Goal: Task Accomplishment & Management: Complete application form

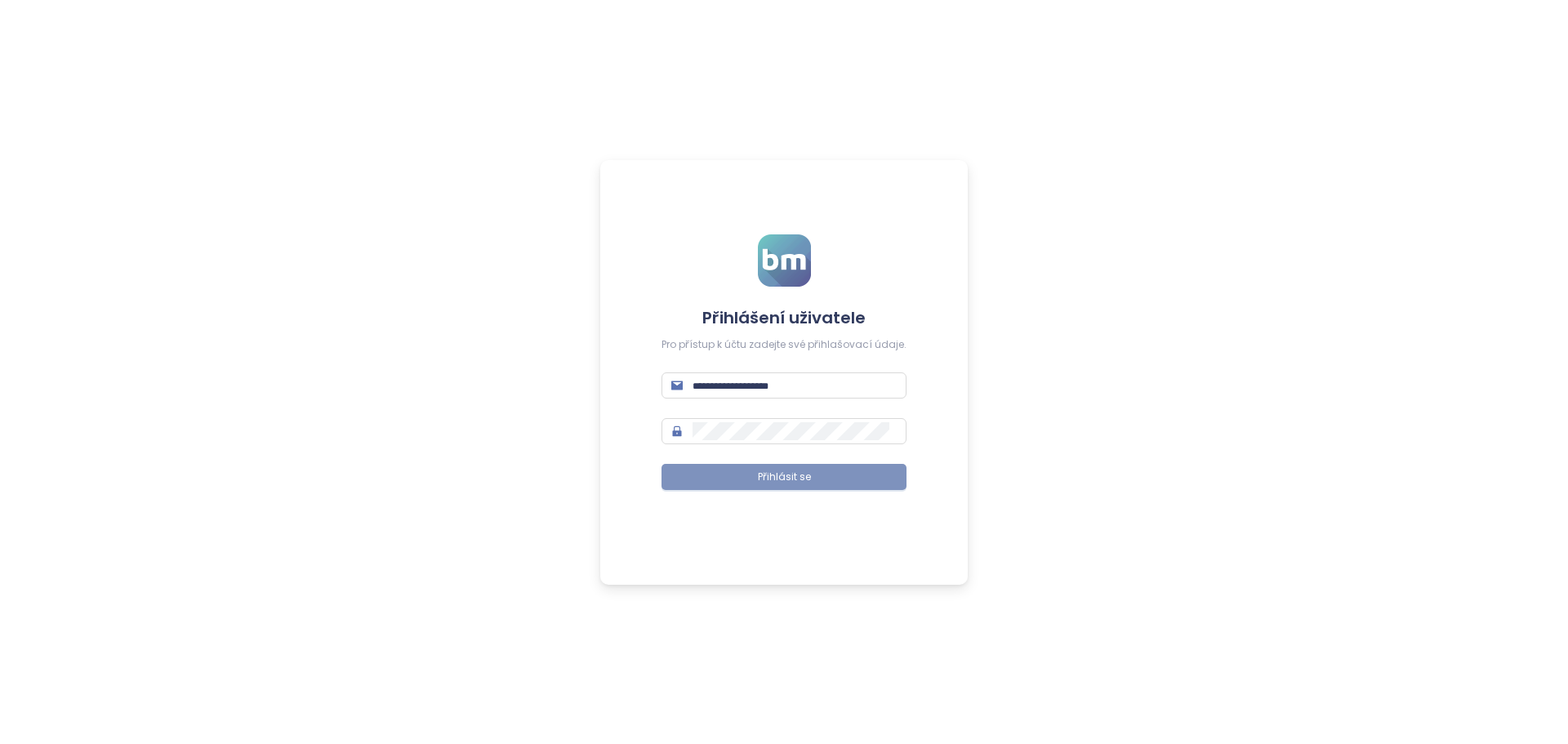
type input "**********"
click at [835, 478] on button "Přihlásit se" at bounding box center [784, 477] width 245 height 26
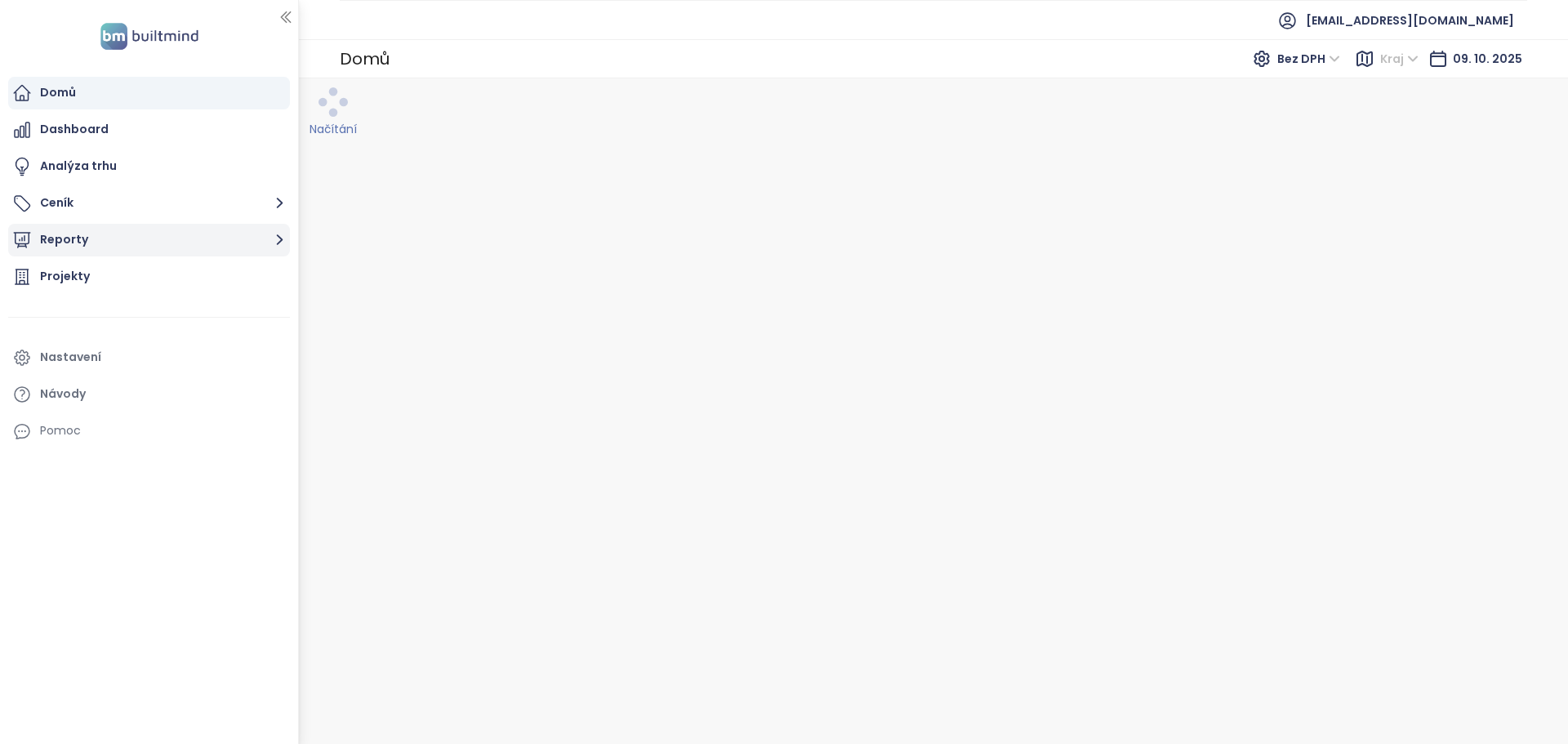
click at [281, 245] on icon "button" at bounding box center [279, 240] width 21 height 21
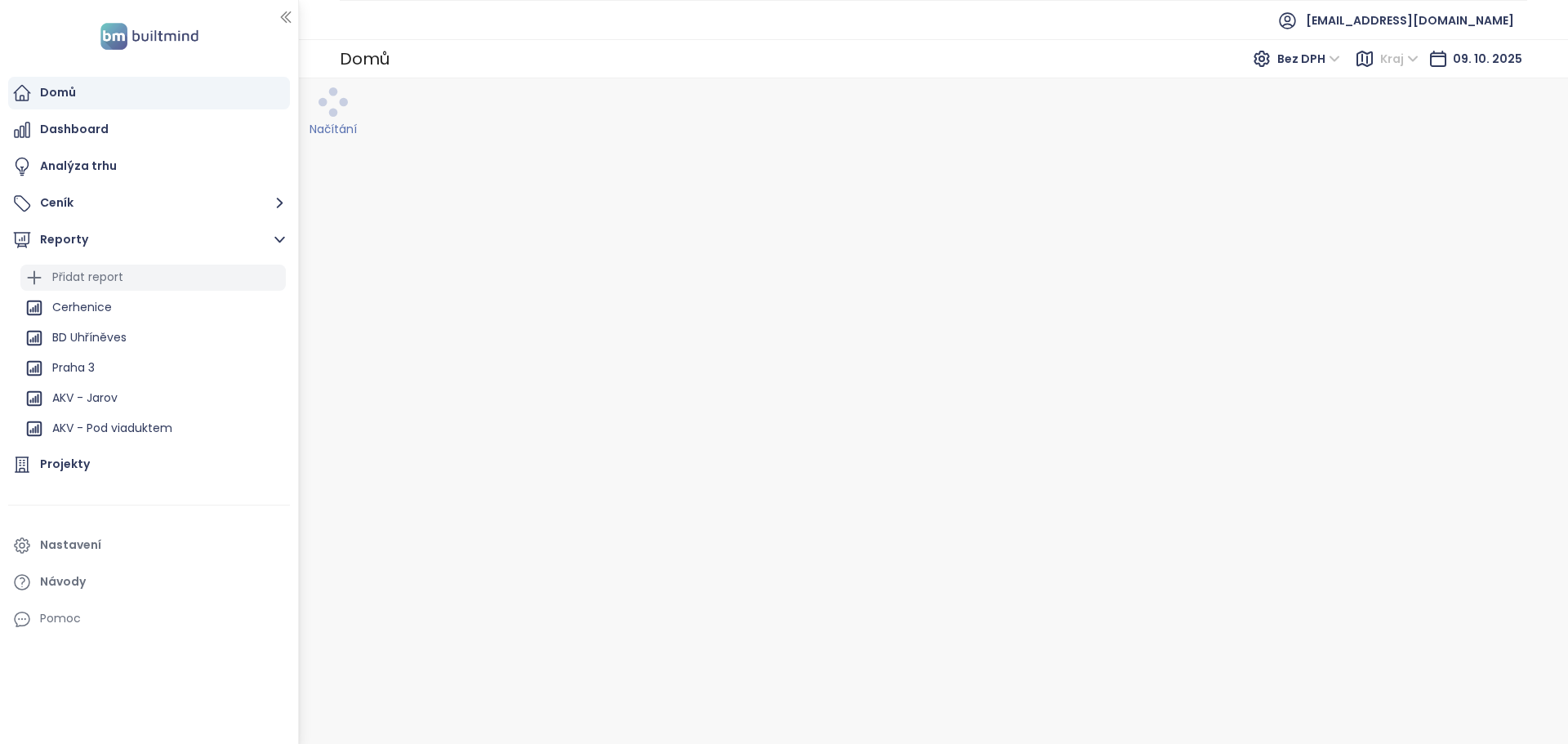
click at [152, 274] on div "Přidat report" at bounding box center [153, 277] width 265 height 26
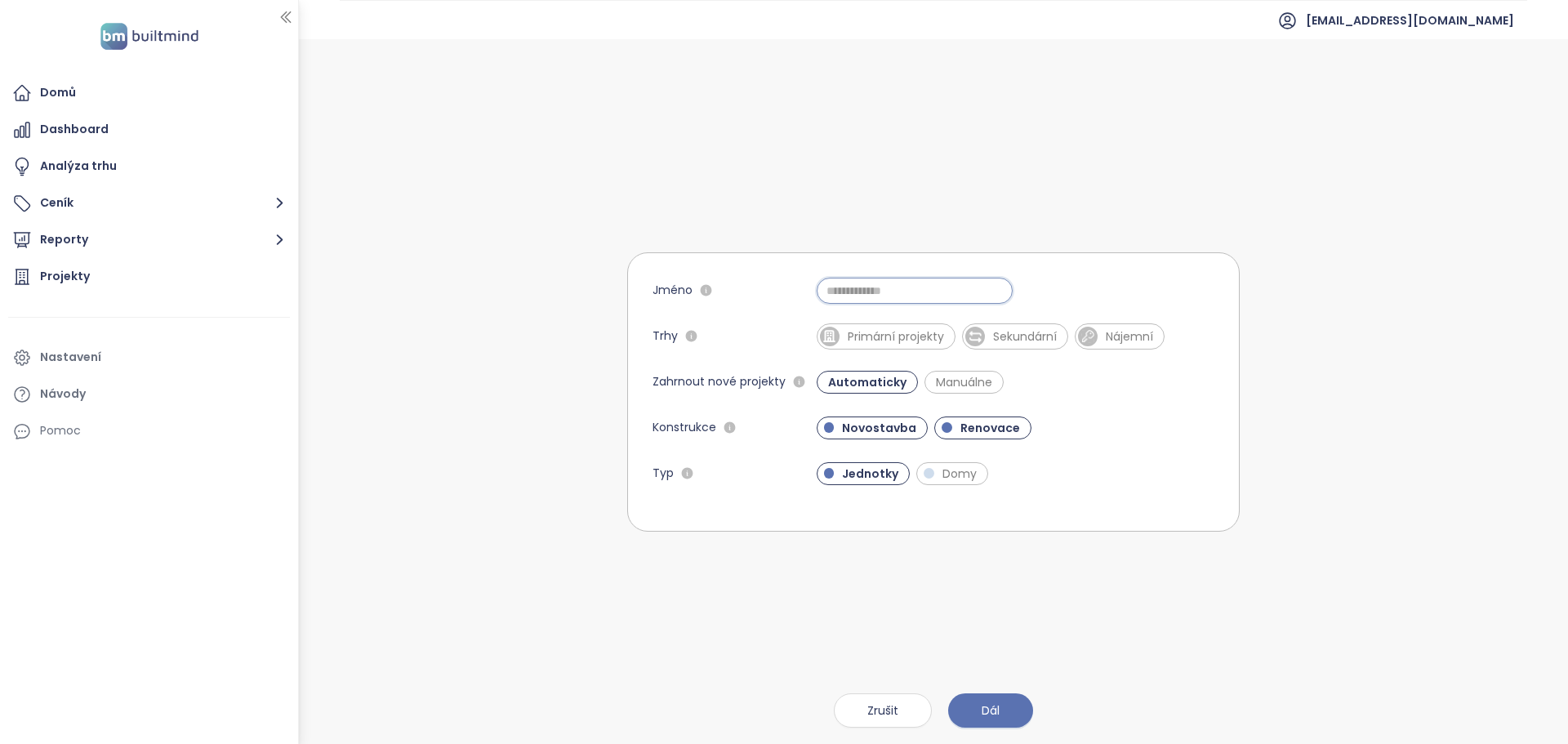
click at [844, 290] on input "Jméno" at bounding box center [915, 290] width 196 height 26
click at [922, 345] on span "Primární projekty" at bounding box center [886, 336] width 139 height 26
click at [979, 434] on span "Renovace" at bounding box center [990, 427] width 76 height 17
click at [828, 291] on input "*****" at bounding box center [915, 290] width 196 height 26
type input "**********"
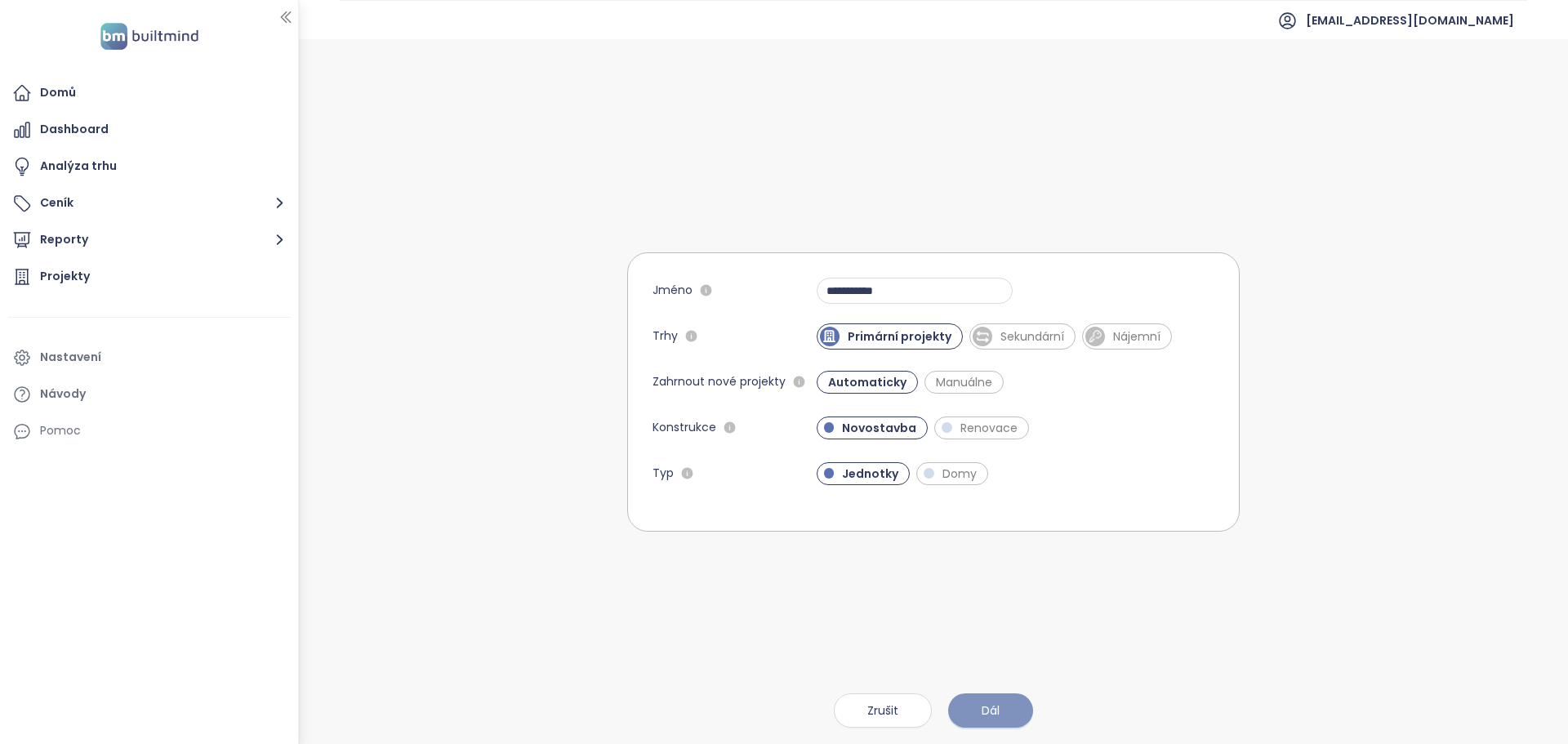
click at [1000, 707] on span "Dál" at bounding box center [991, 710] width 18 height 18
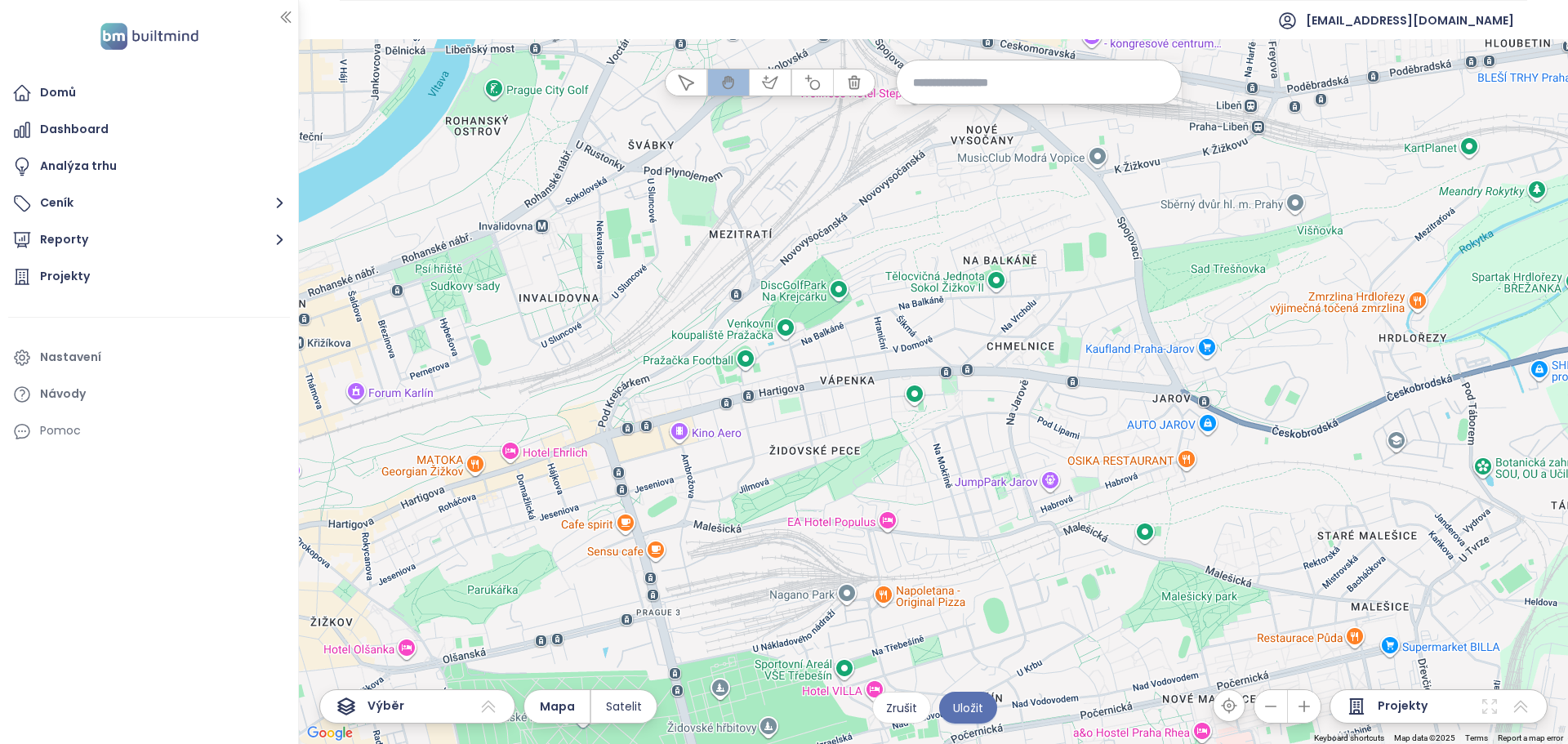
drag, startPoint x: 978, startPoint y: 363, endPoint x: 884, endPoint y: 412, distance: 106.0
click at [884, 412] on div at bounding box center [933, 392] width 1269 height 705
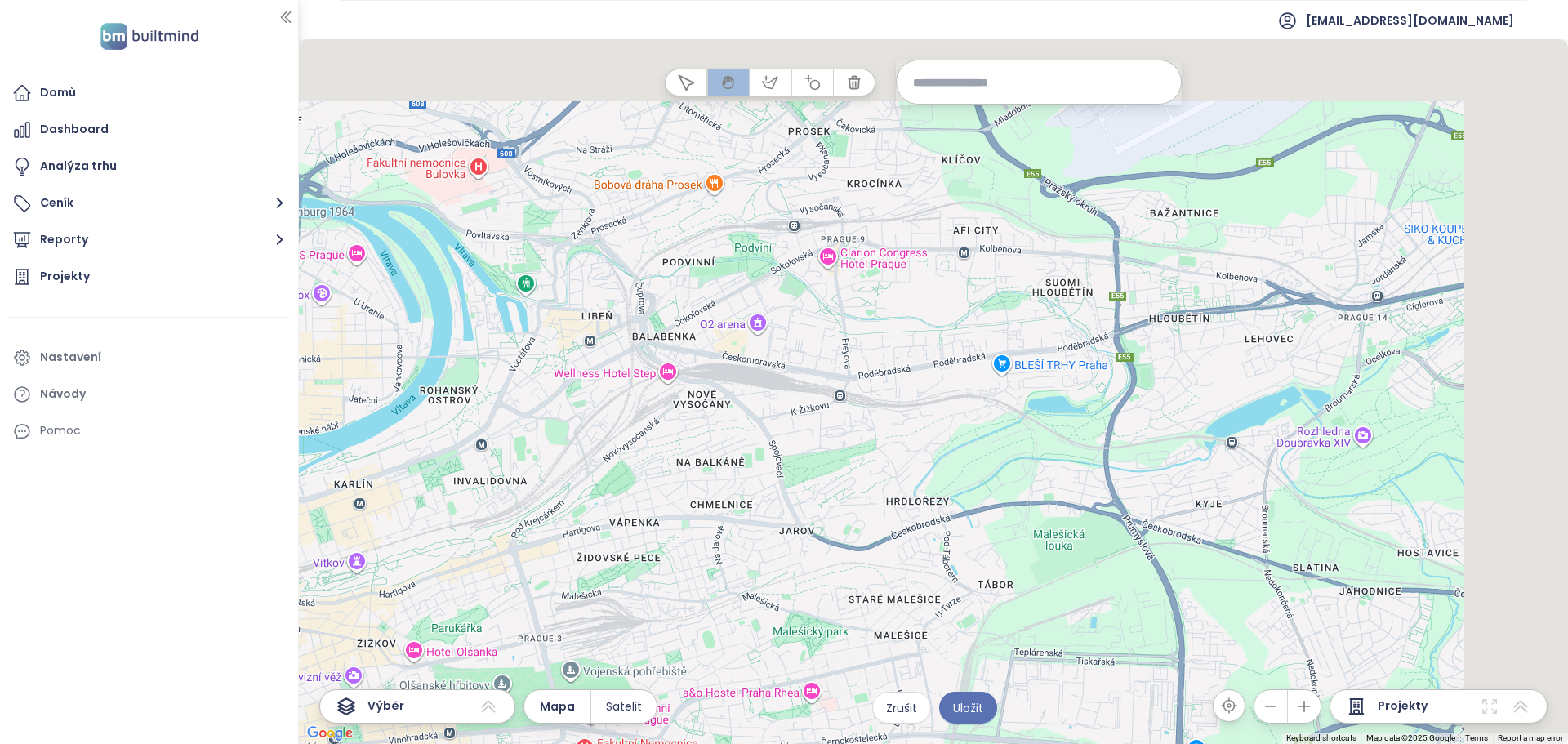
drag, startPoint x: 1087, startPoint y: 316, endPoint x: 927, endPoint y: 419, distance: 190.3
click at [927, 422] on div at bounding box center [933, 392] width 1269 height 705
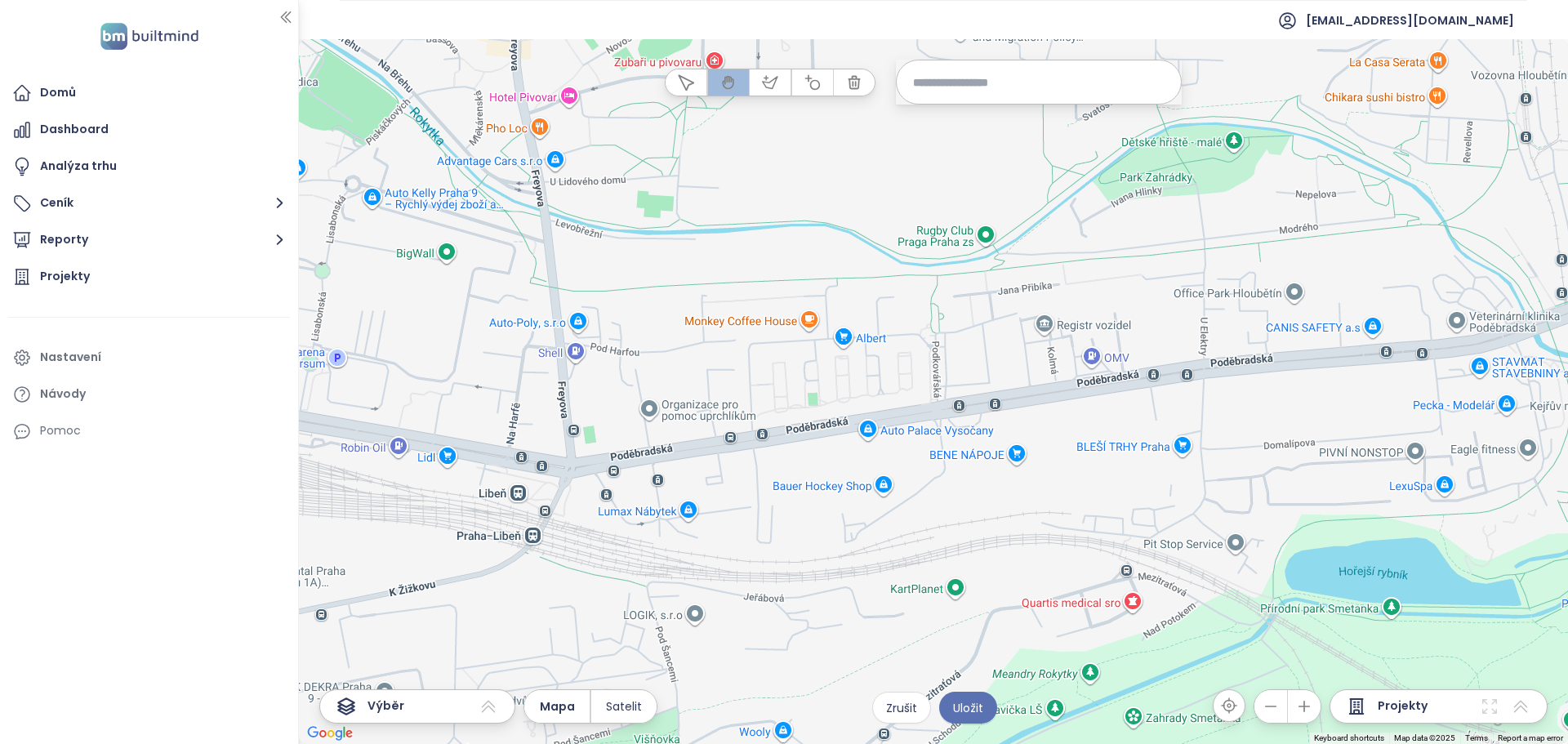
drag, startPoint x: 823, startPoint y: 586, endPoint x: 619, endPoint y: 549, distance: 207.3
click at [619, 549] on div at bounding box center [933, 392] width 1269 height 705
click at [483, 709] on icon at bounding box center [488, 707] width 20 height 20
click at [773, 77] on icon "button" at bounding box center [770, 82] width 17 height 17
click at [518, 227] on div at bounding box center [933, 393] width 1269 height 705
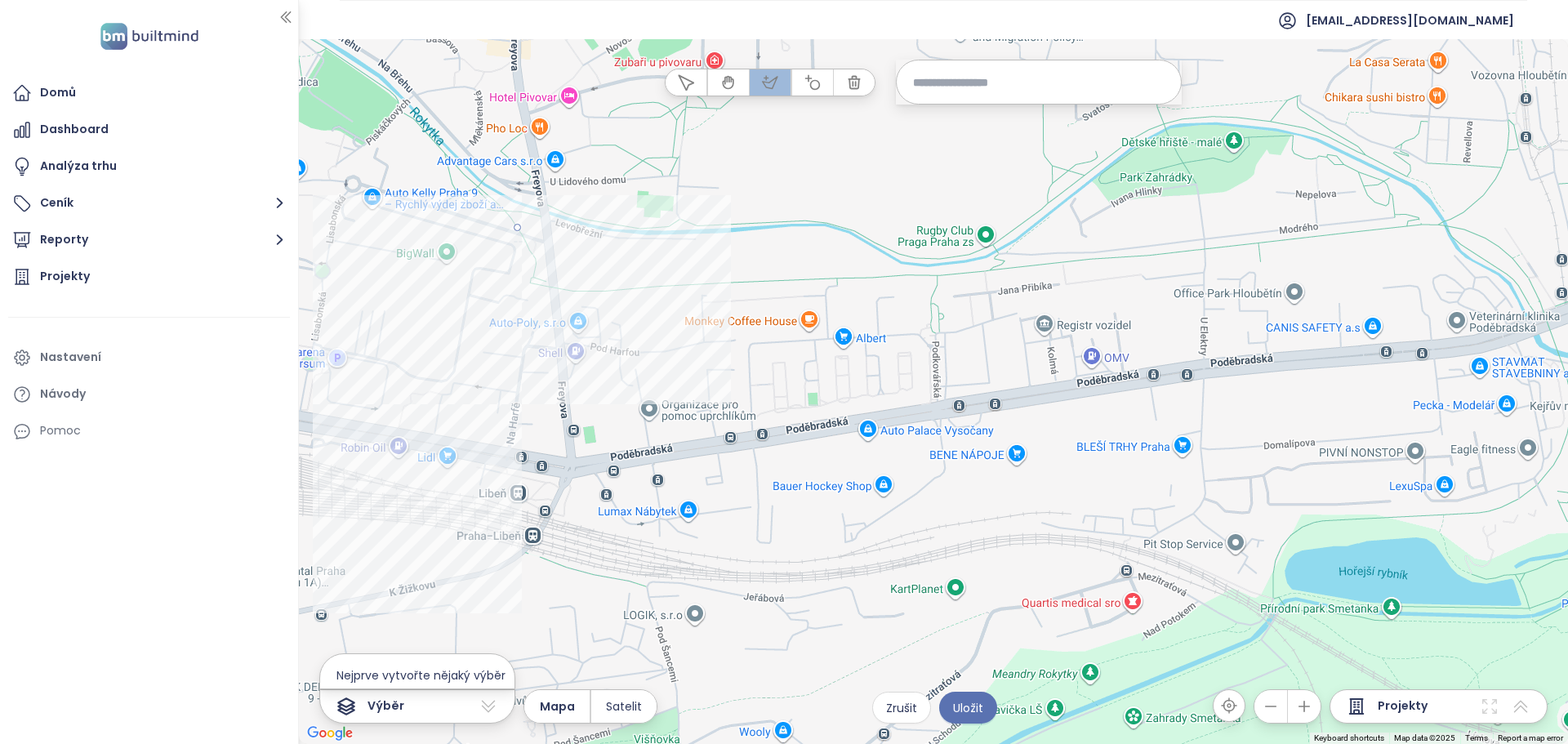
drag, startPoint x: 375, startPoint y: 578, endPoint x: 448, endPoint y: 586, distance: 73.4
click at [375, 577] on div at bounding box center [933, 393] width 1269 height 705
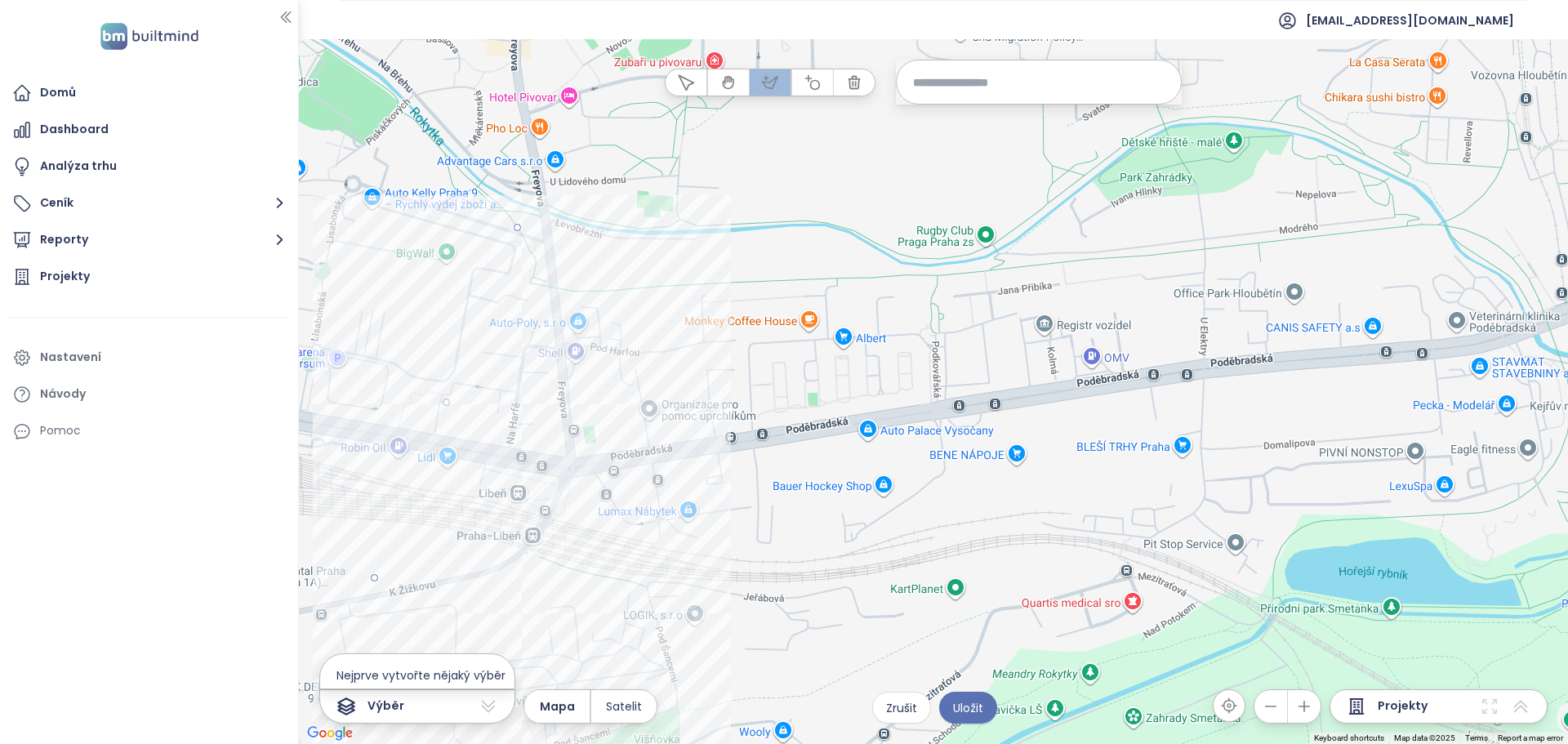
click at [694, 627] on div at bounding box center [933, 393] width 1269 height 705
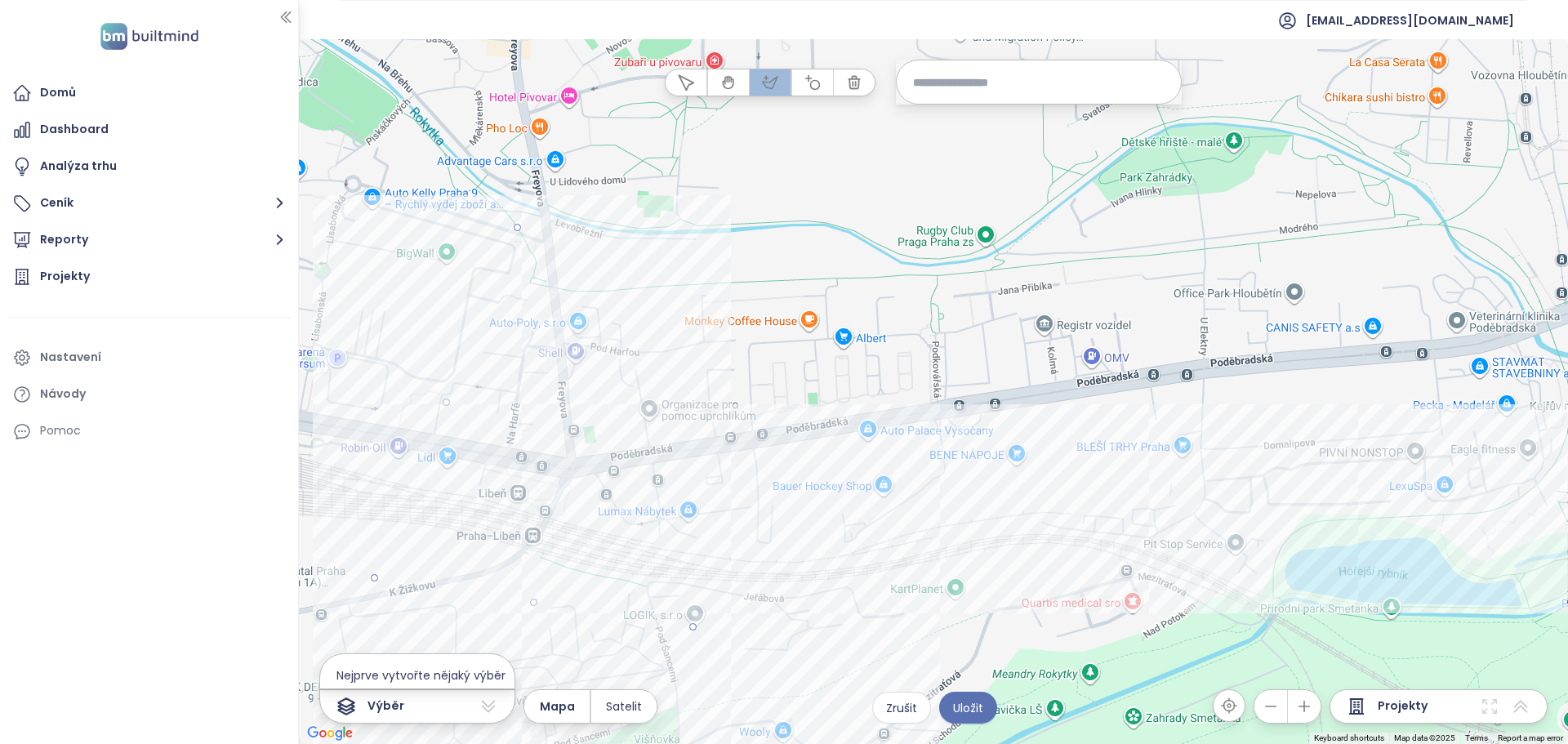
drag, startPoint x: 1547, startPoint y: 526, endPoint x: 1543, endPoint y: 500, distance: 26.3
click at [1547, 525] on div at bounding box center [933, 393] width 1269 height 705
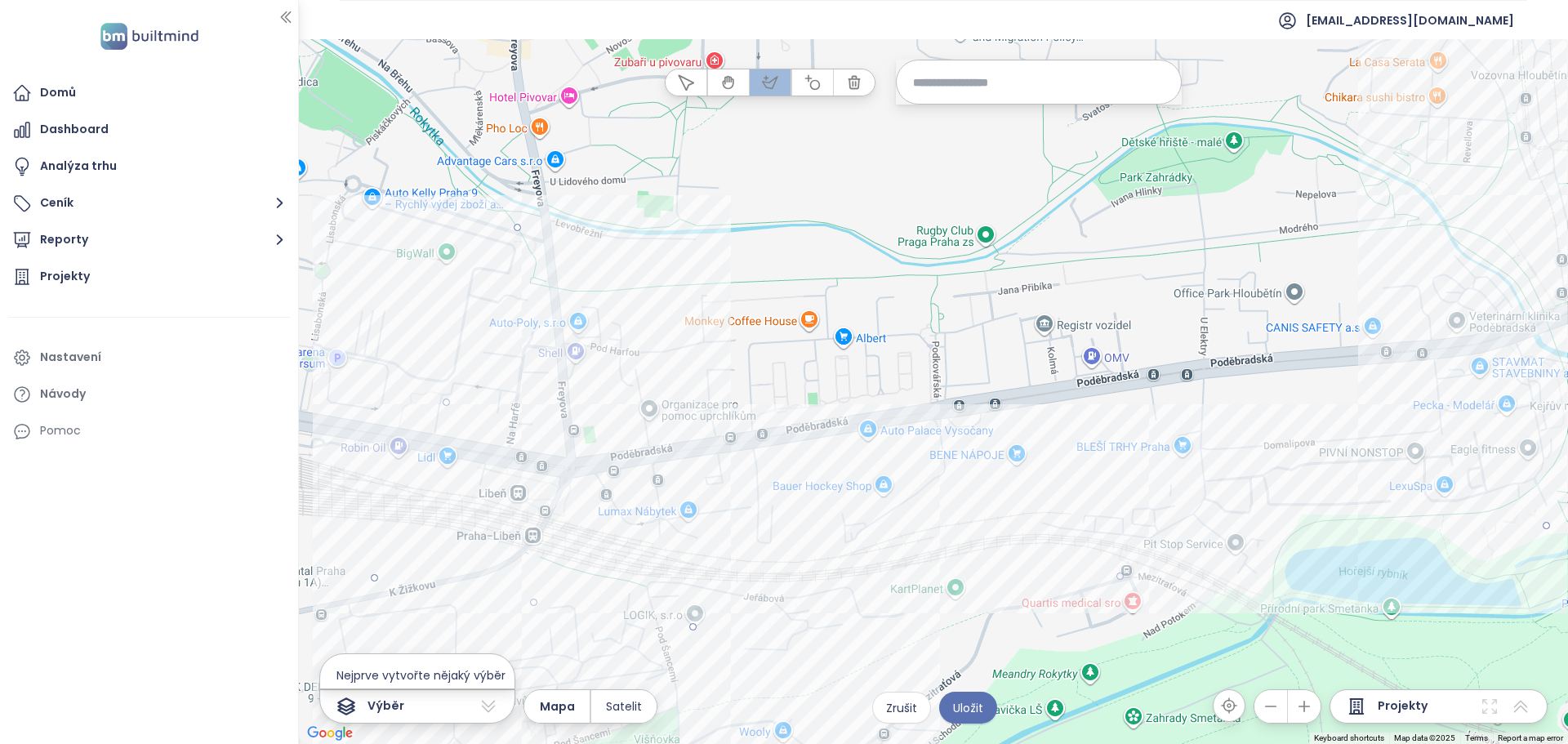
click at [1495, 165] on div at bounding box center [933, 393] width 1269 height 705
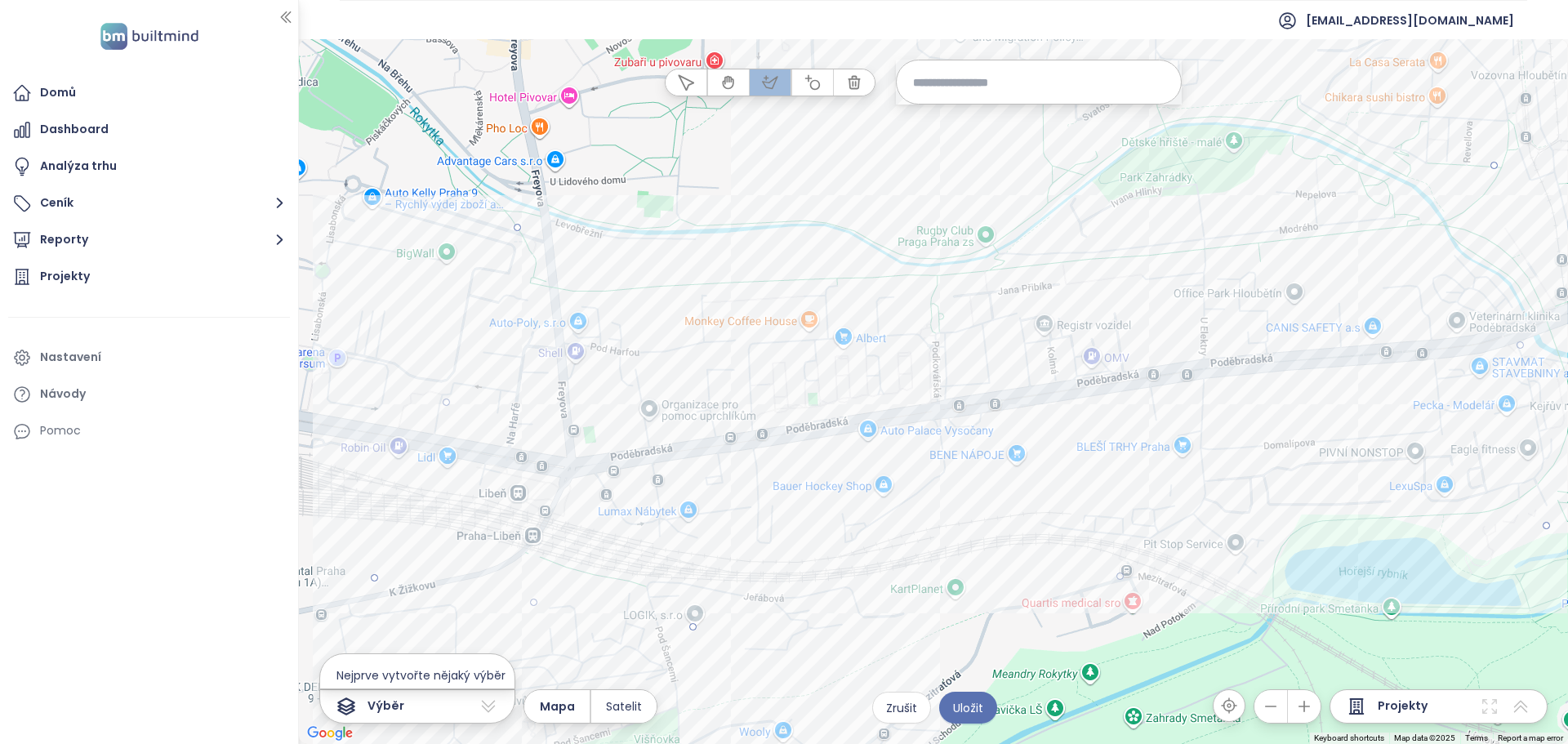
click at [515, 226] on div at bounding box center [933, 393] width 1269 height 705
click at [976, 707] on span "Uložit" at bounding box center [968, 708] width 31 height 18
click at [858, 82] on icon "button" at bounding box center [855, 82] width 17 height 17
click at [229, 241] on button "Reporty" at bounding box center [149, 240] width 282 height 33
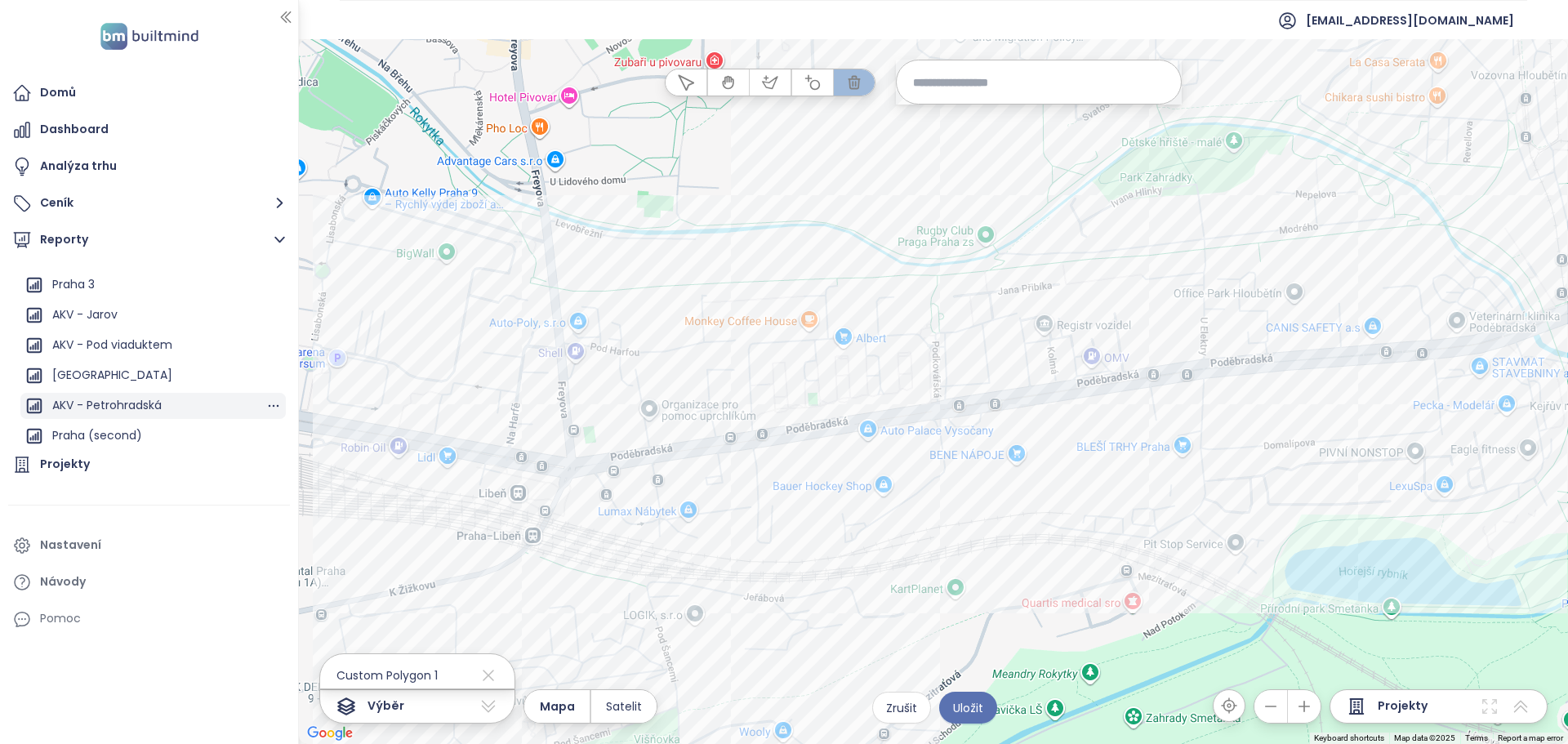
scroll to position [88, 0]
click at [298, 24] on div at bounding box center [297, 372] width 8 height 744
click at [284, 16] on icon "button" at bounding box center [285, 17] width 17 height 17
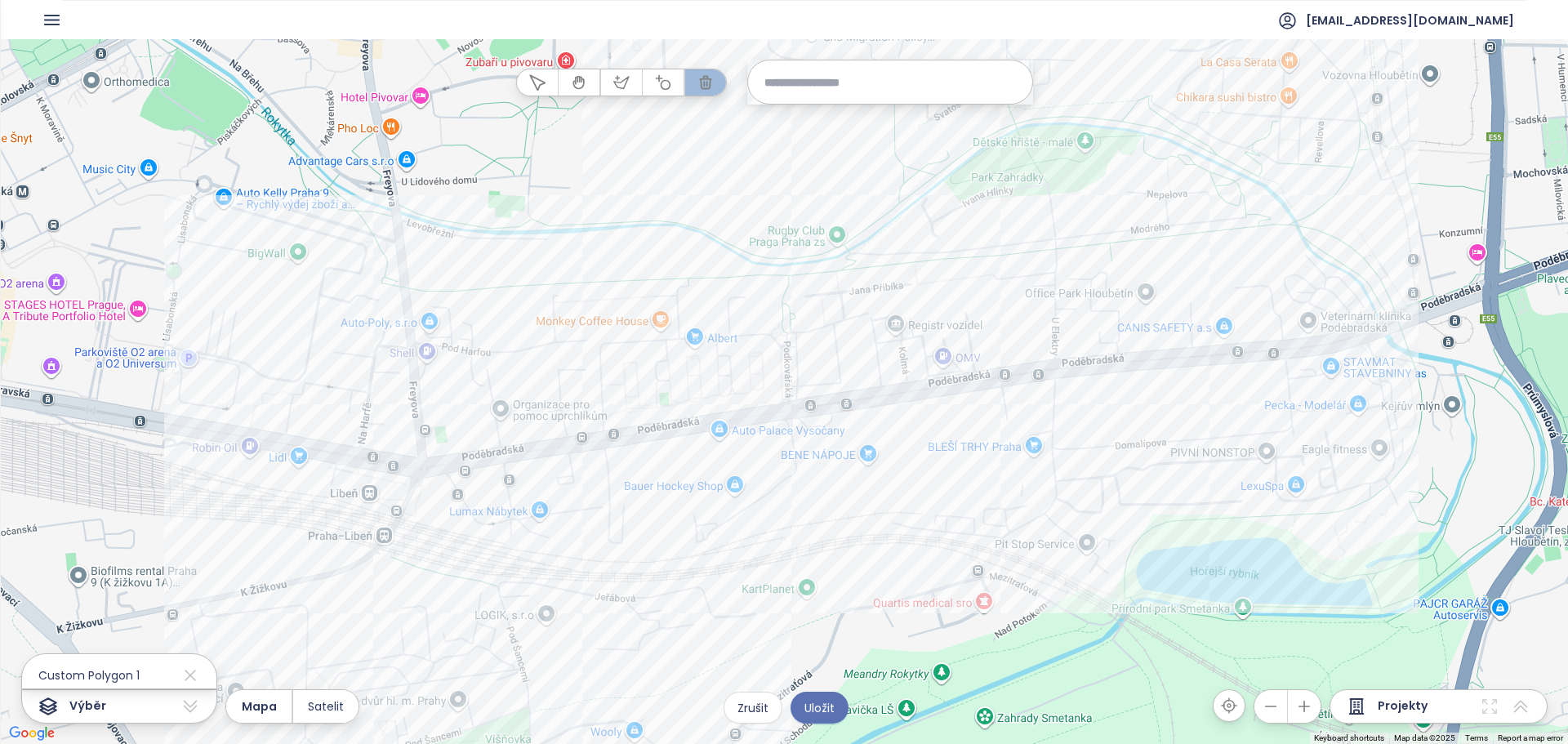
click at [45, 16] on icon "button" at bounding box center [51, 20] width 21 height 21
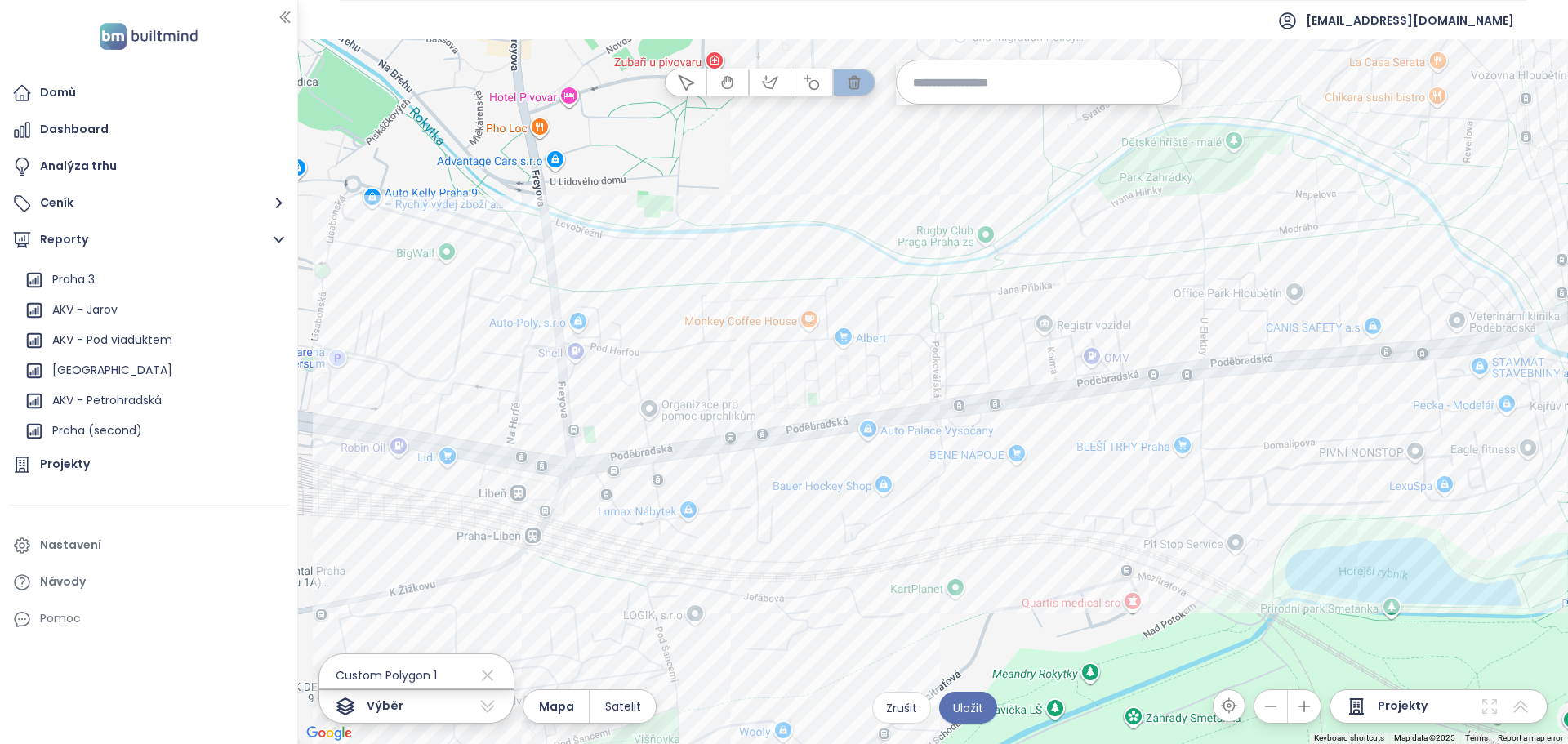
click at [113, 35] on img at bounding box center [148, 37] width 108 height 34
click at [37, 98] on div "Domů" at bounding box center [148, 93] width 281 height 33
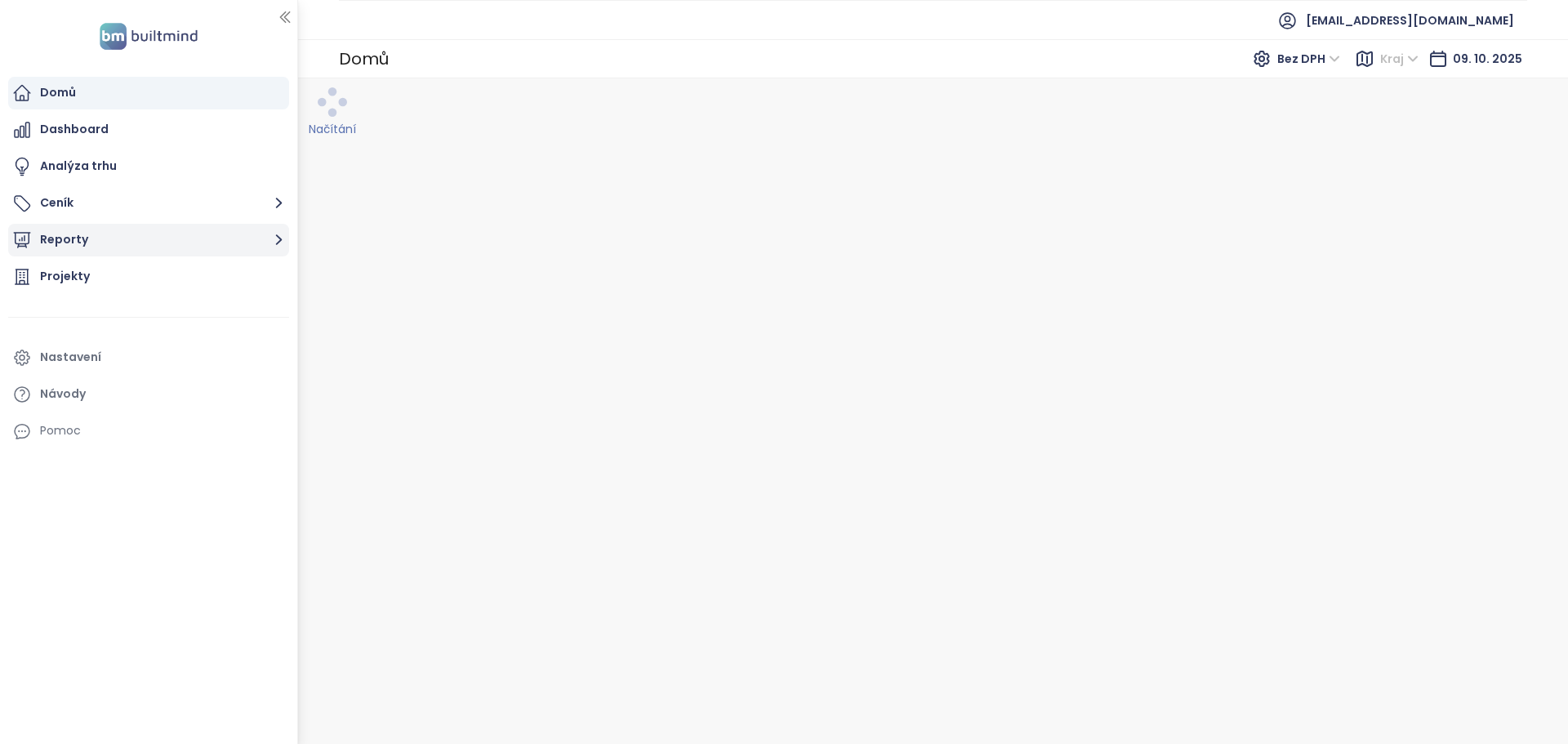
click at [283, 242] on icon "button" at bounding box center [278, 240] width 21 height 21
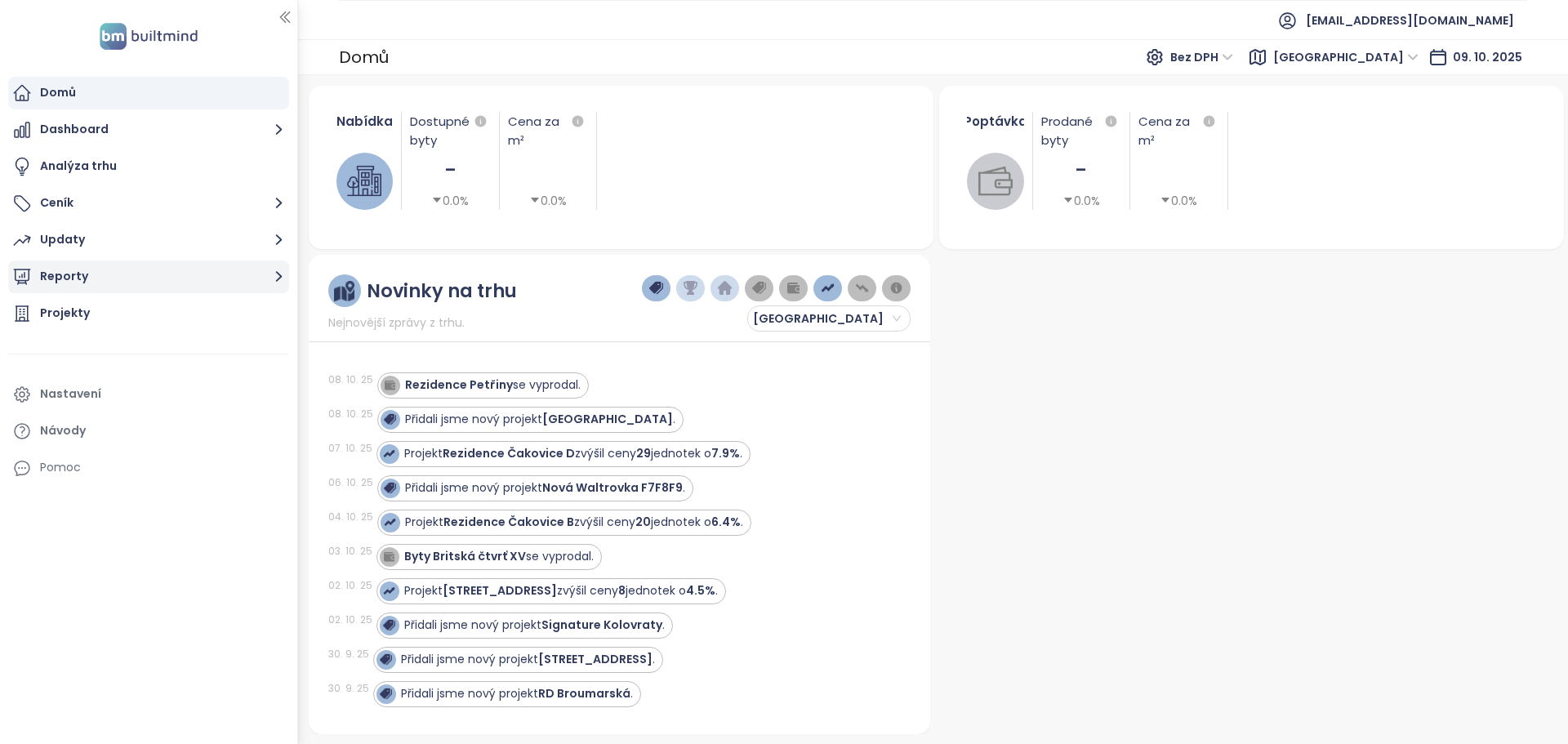
click at [275, 271] on icon "button" at bounding box center [278, 276] width 21 height 21
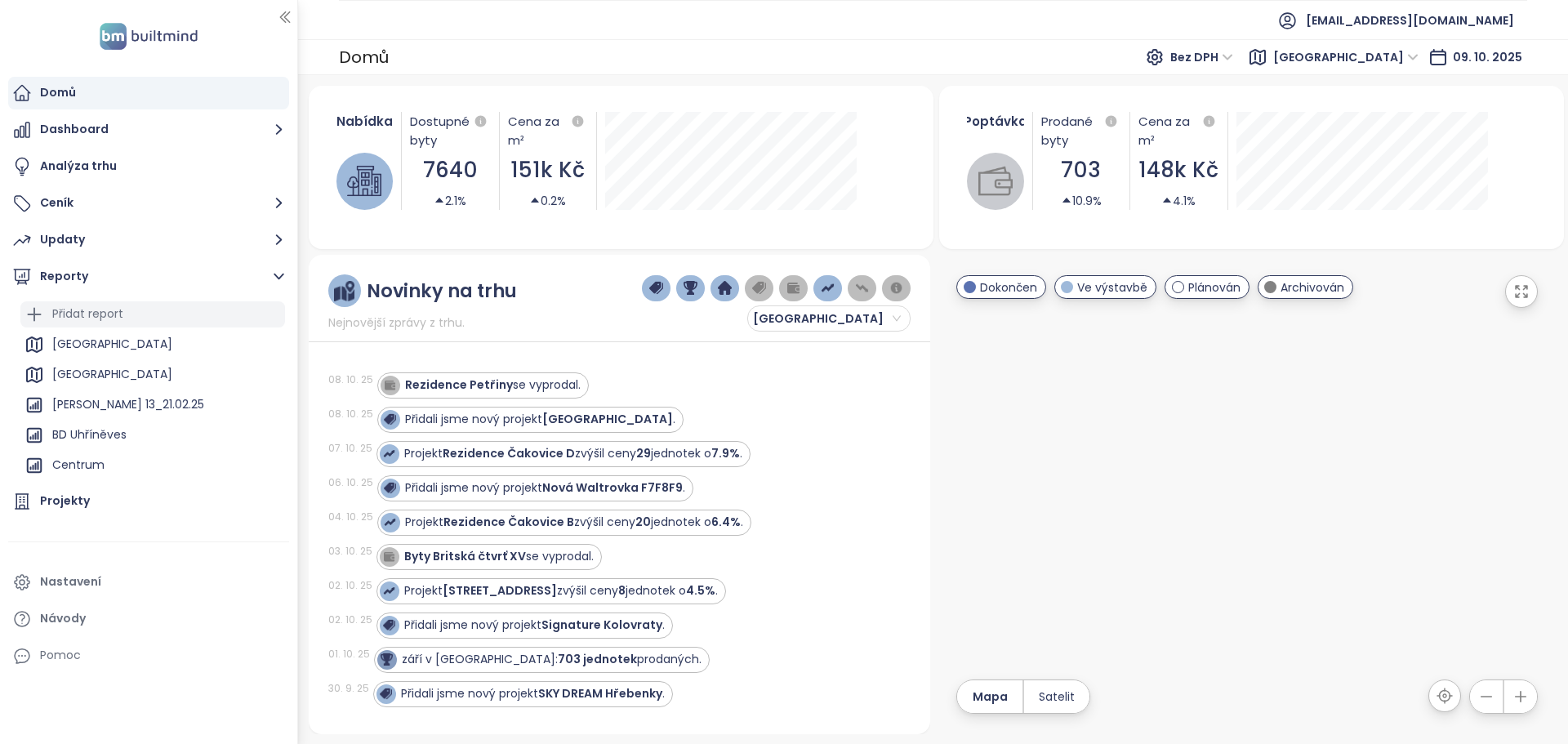
click at [121, 314] on div "Přidat report" at bounding box center [88, 314] width 71 height 21
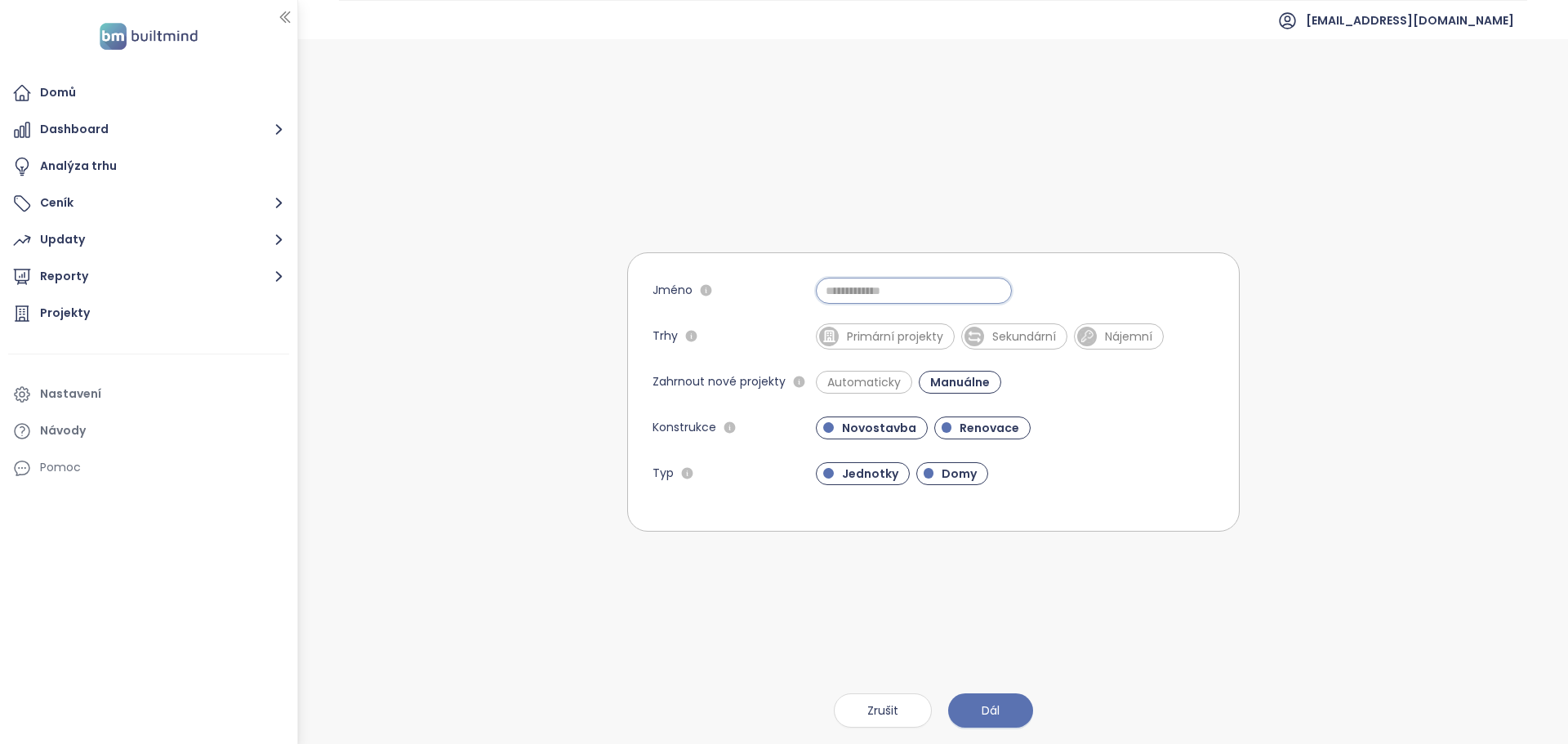
click at [837, 291] on input "Jméno" at bounding box center [914, 290] width 196 height 26
type input "**********"
click at [899, 340] on span "Primární projekty" at bounding box center [895, 336] width 112 height 17
click at [864, 387] on span "Automaticky" at bounding box center [863, 382] width 90 height 17
click at [970, 432] on span "Renovace" at bounding box center [989, 427] width 76 height 17
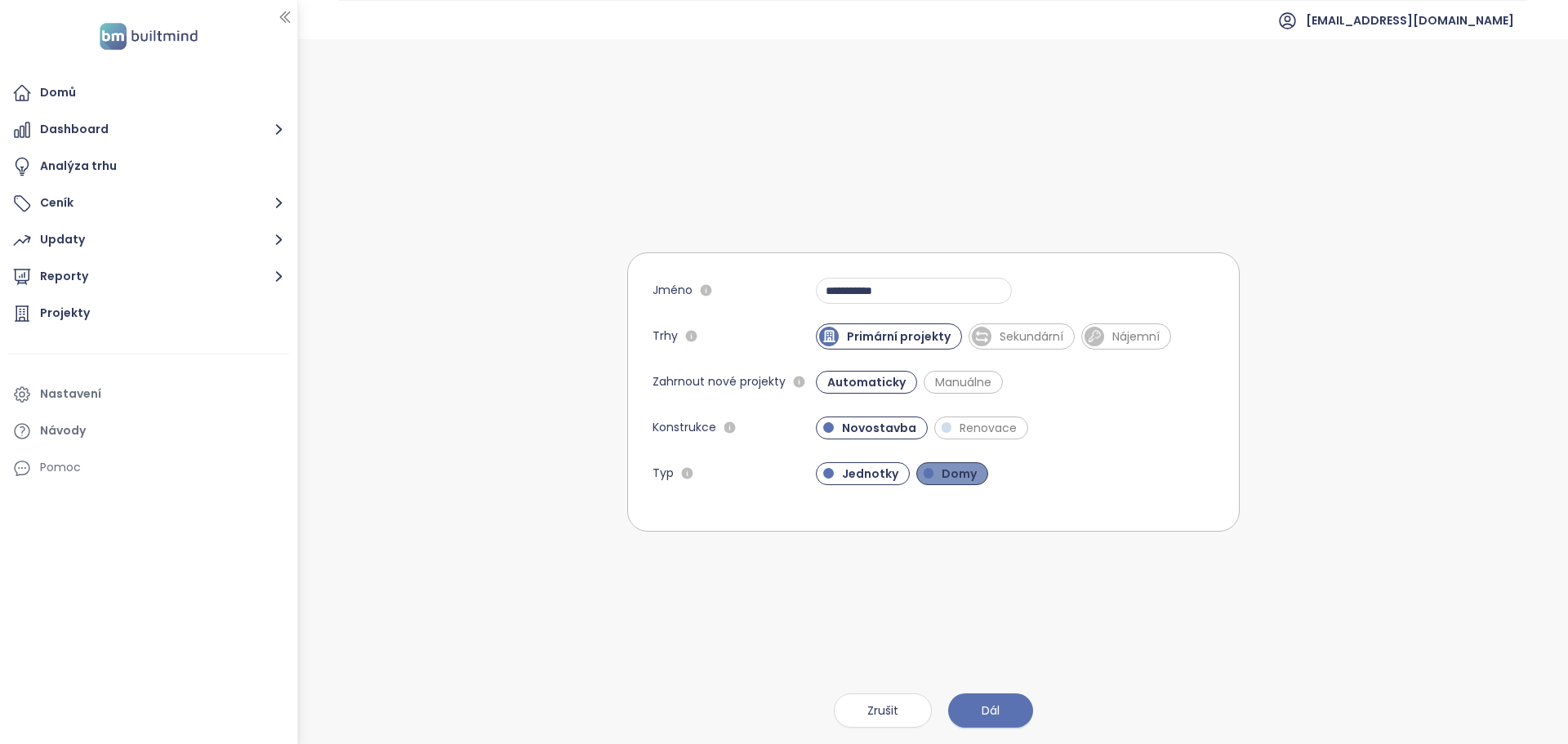
click at [957, 470] on span "Domy" at bounding box center [959, 474] width 51 height 17
click at [989, 699] on button "Dál" at bounding box center [991, 710] width 85 height 35
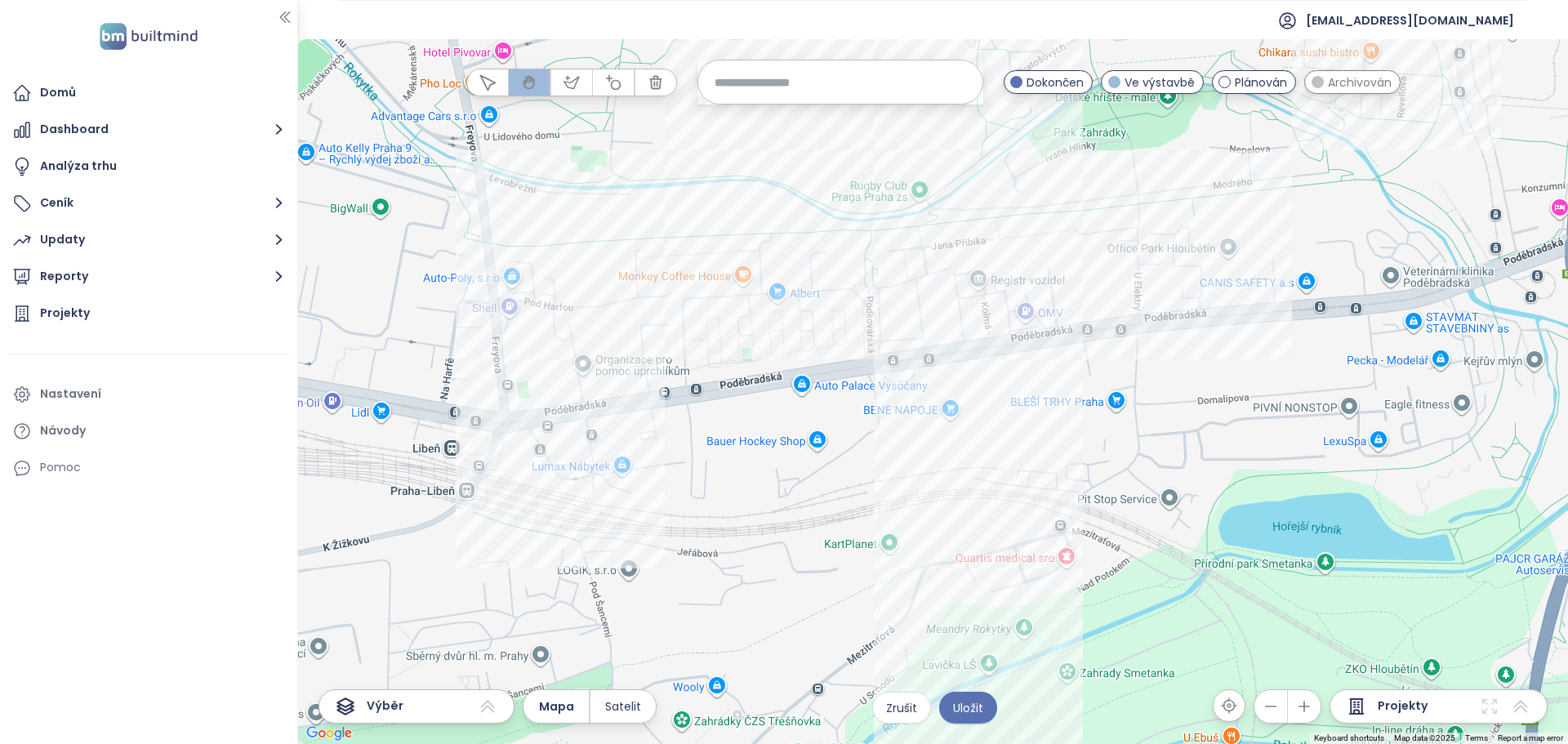
drag, startPoint x: 1226, startPoint y: 409, endPoint x: 900, endPoint y: 459, distance: 329.8
click at [900, 459] on div at bounding box center [933, 392] width 1270 height 705
click at [486, 710] on icon at bounding box center [487, 707] width 20 height 20
drag, startPoint x: 564, startPoint y: 83, endPoint x: 556, endPoint y: 96, distance: 15.3
click at [565, 83] on icon "button" at bounding box center [571, 82] width 17 height 17
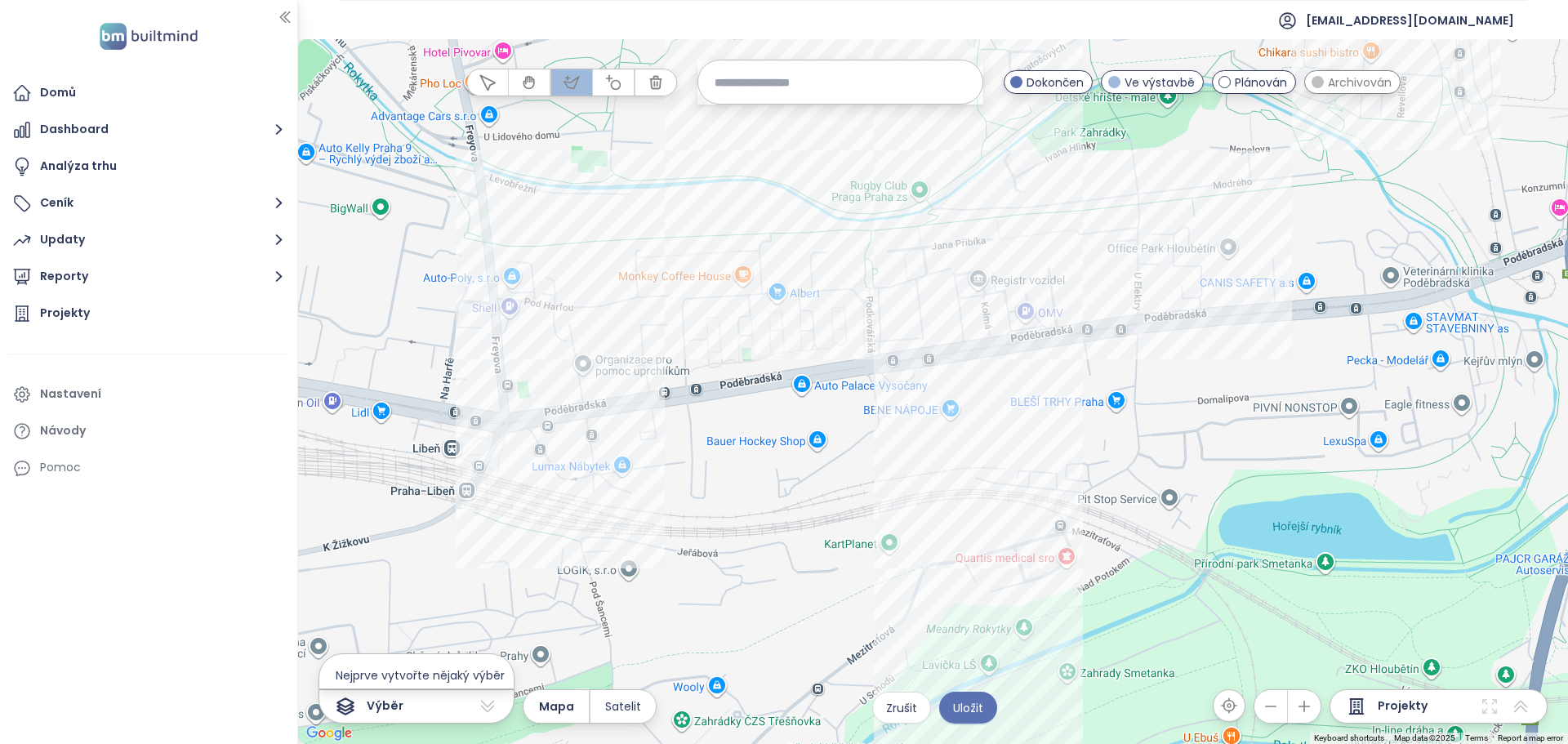
click at [424, 201] on div at bounding box center [933, 392] width 1270 height 705
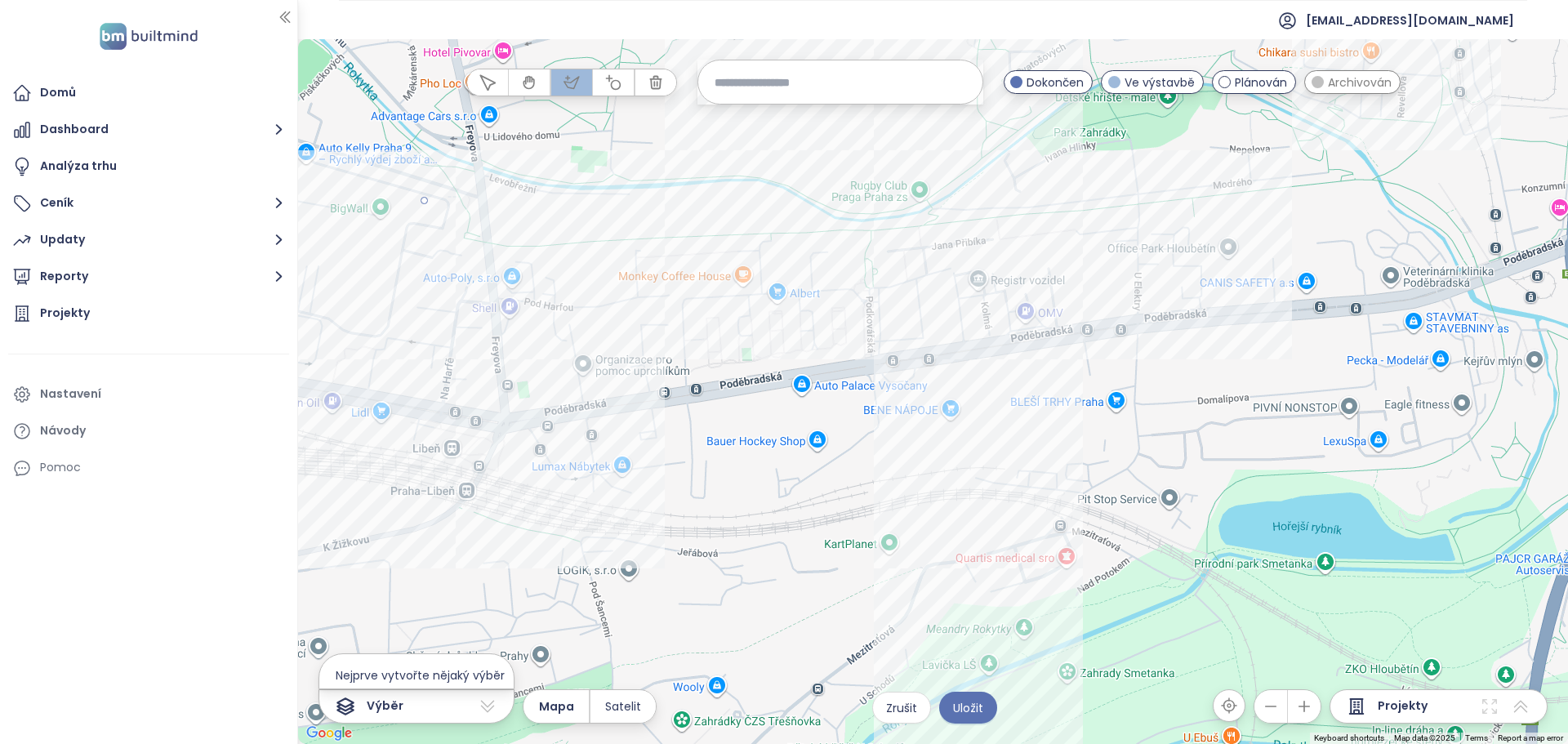
click at [424, 541] on div at bounding box center [933, 392] width 1270 height 705
click at [966, 493] on div at bounding box center [933, 392] width 1270 height 705
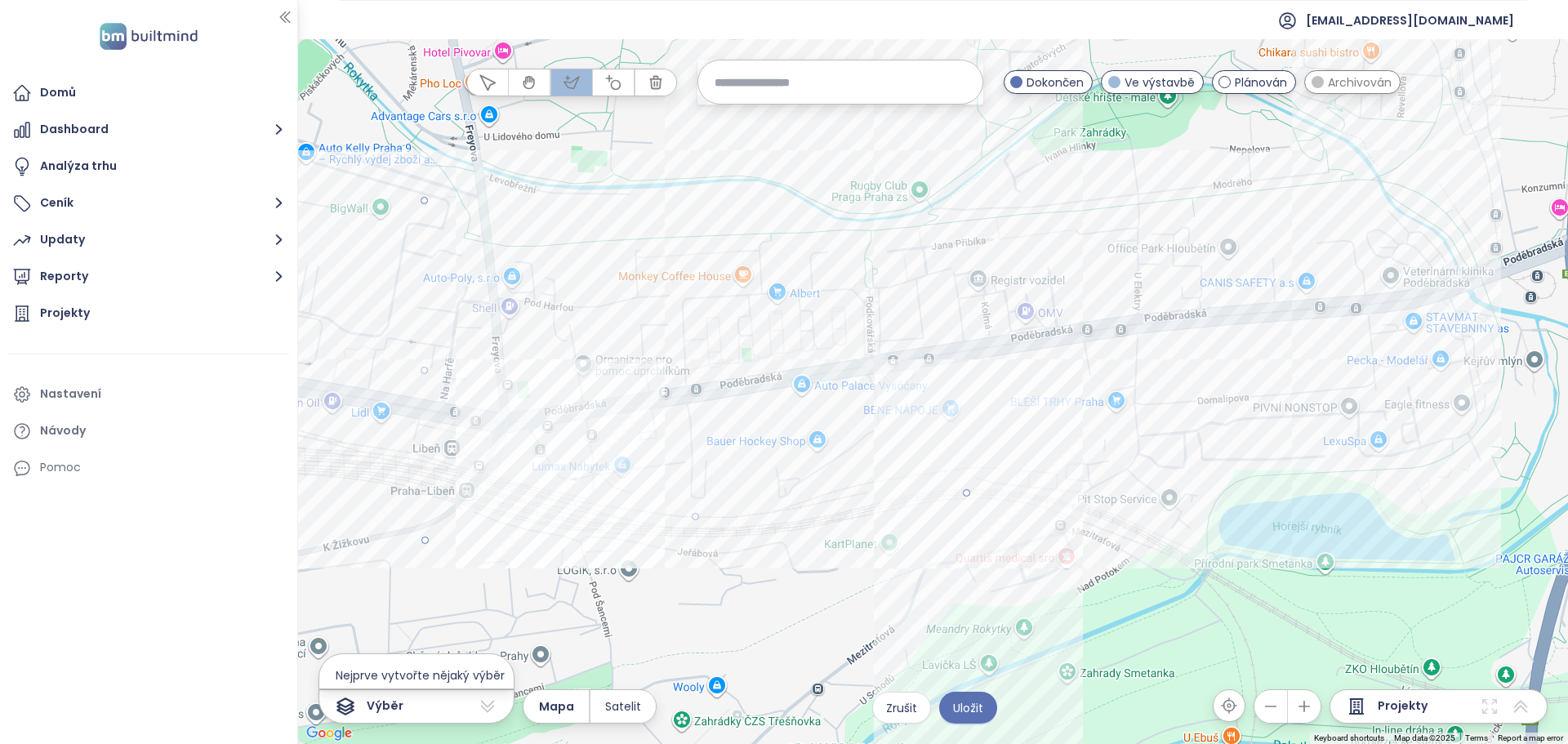
click at [1354, 370] on div at bounding box center [933, 392] width 1270 height 705
click at [1289, 196] on div at bounding box center [933, 392] width 1270 height 705
click at [424, 202] on div at bounding box center [933, 392] width 1270 height 705
click at [973, 713] on span "Uložit" at bounding box center [968, 708] width 31 height 18
